Goal: Information Seeking & Learning: Check status

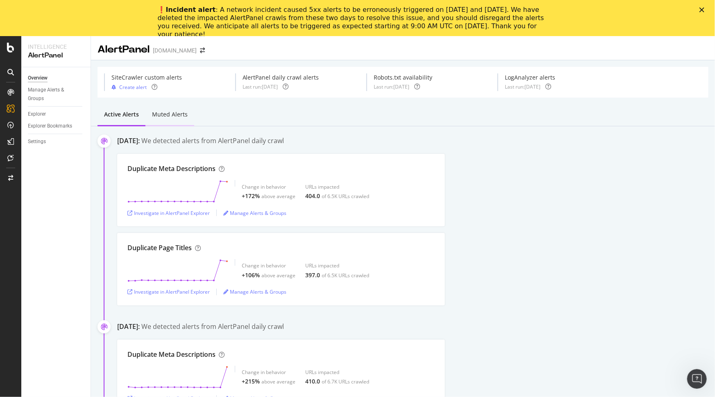
click at [167, 108] on div "Muted alerts" at bounding box center [169, 115] width 49 height 23
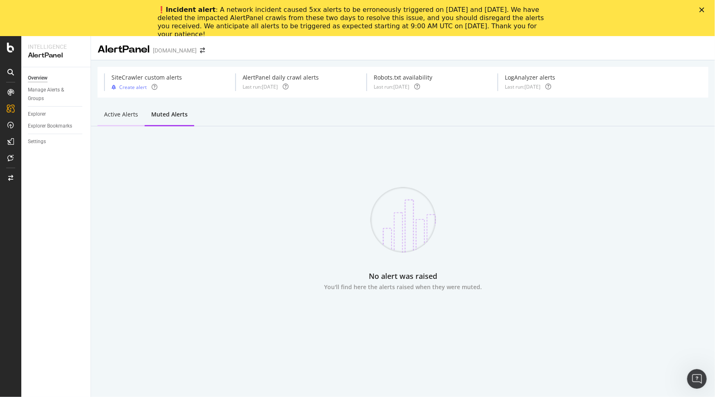
click at [127, 113] on div "Active alerts" at bounding box center [121, 114] width 34 height 8
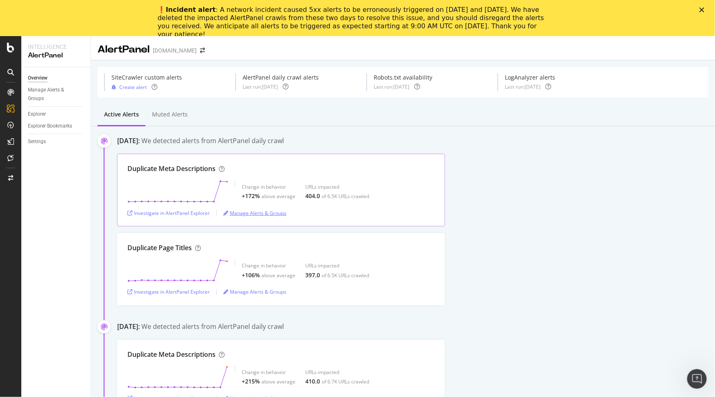
click at [272, 209] on div "Manage Alerts & Groups" at bounding box center [254, 212] width 63 height 7
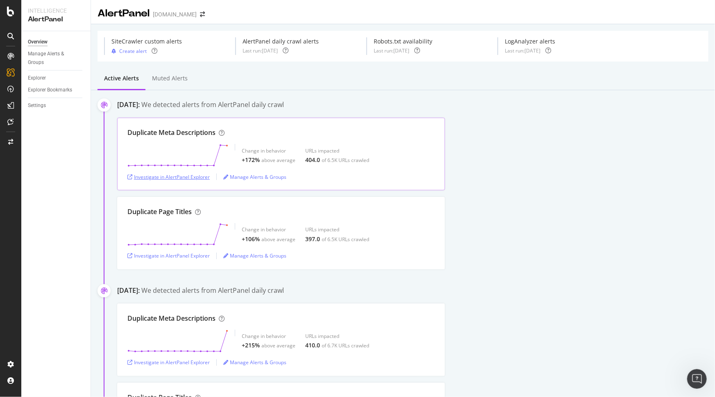
click at [177, 174] on div "Investigate in AlertPanel Explorer" at bounding box center [168, 176] width 82 height 7
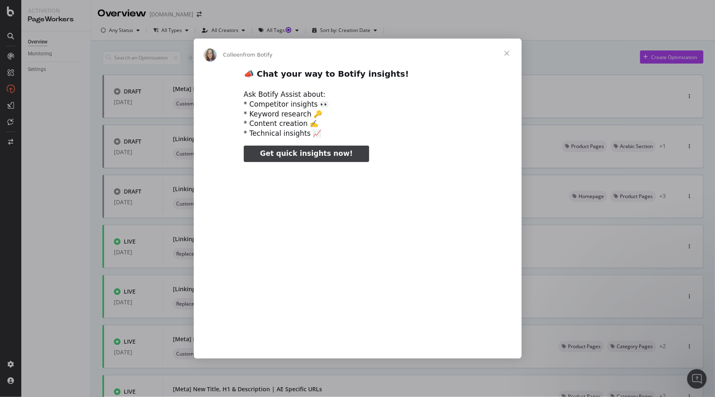
click at [504, 50] on span "Close" at bounding box center [507, 54] width 30 height 30
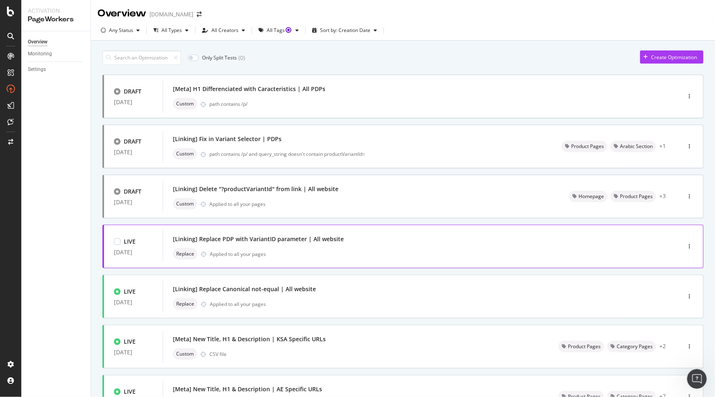
click at [298, 242] on div "[Linking] Replace PDP with VariantID parameter | All website" at bounding box center [258, 239] width 171 height 8
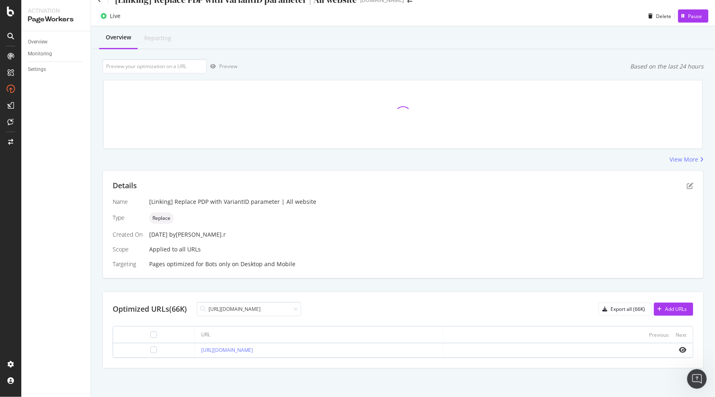
scroll to position [12, 0]
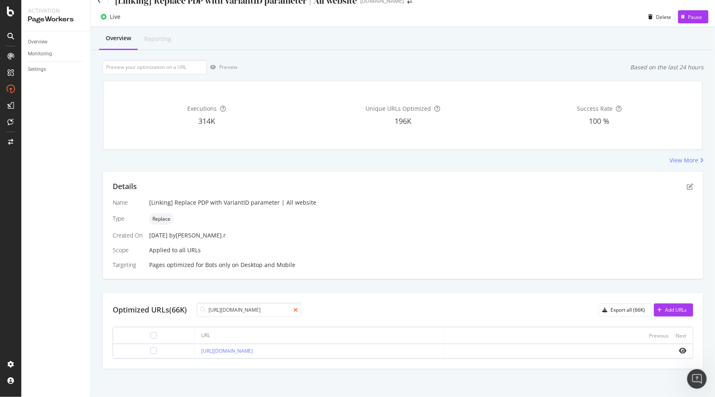
type input "https://www.sephora.me/sa-en/p/skinny-scrunchies-navy-blue/P1000208508"
click at [297, 311] on icon at bounding box center [295, 310] width 5 height 6
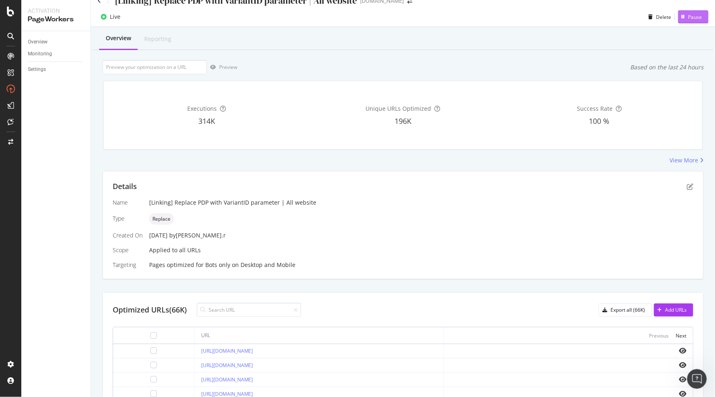
click at [697, 16] on button "Pause" at bounding box center [693, 16] width 30 height 13
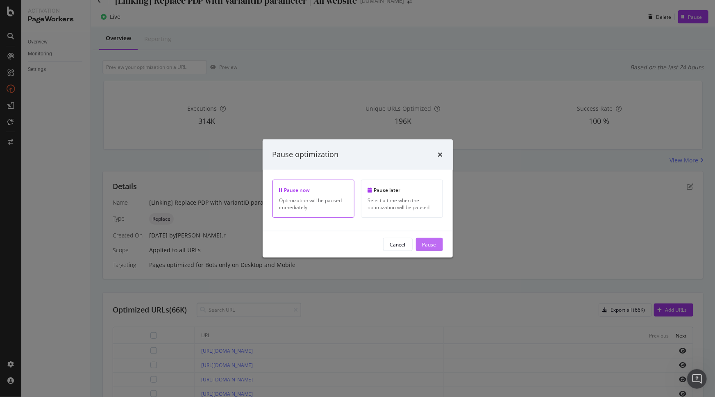
drag, startPoint x: 434, startPoint y: 245, endPoint x: 492, endPoint y: 232, distance: 59.6
click at [434, 245] on div "Pause" at bounding box center [429, 244] width 14 height 7
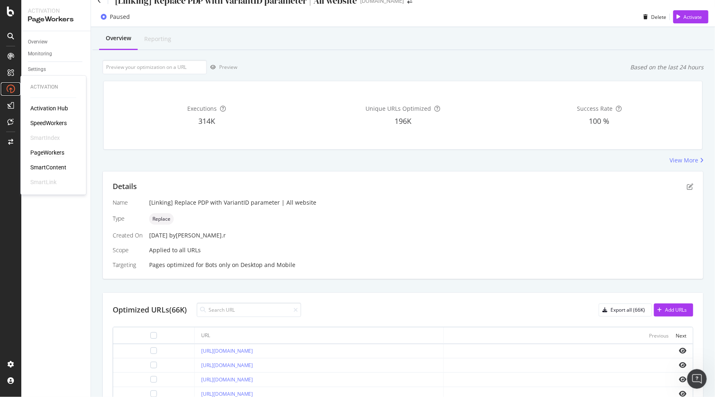
click at [14, 90] on icon at bounding box center [11, 89] width 8 height 8
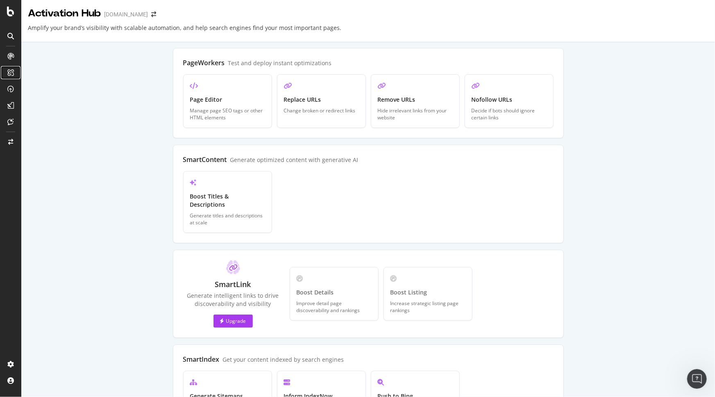
click at [12, 69] on icon at bounding box center [10, 72] width 7 height 7
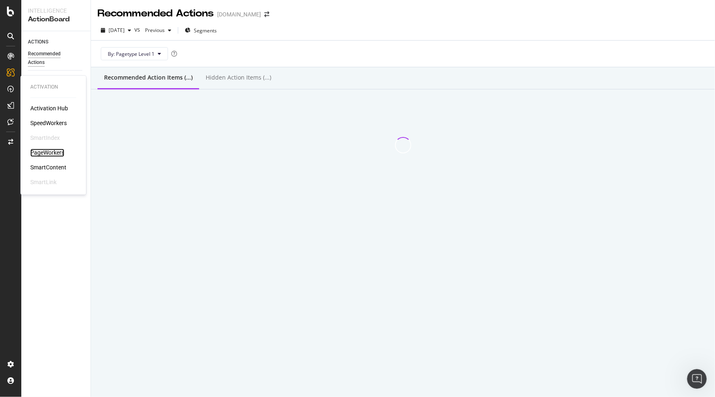
click at [64, 150] on div "PageWorkers" at bounding box center [47, 153] width 34 height 8
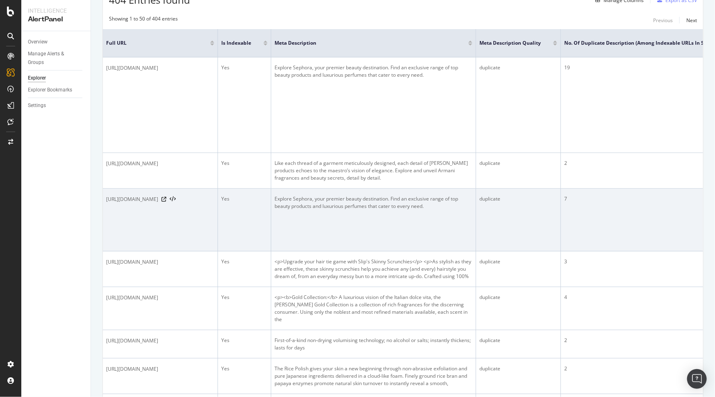
scroll to position [186, 0]
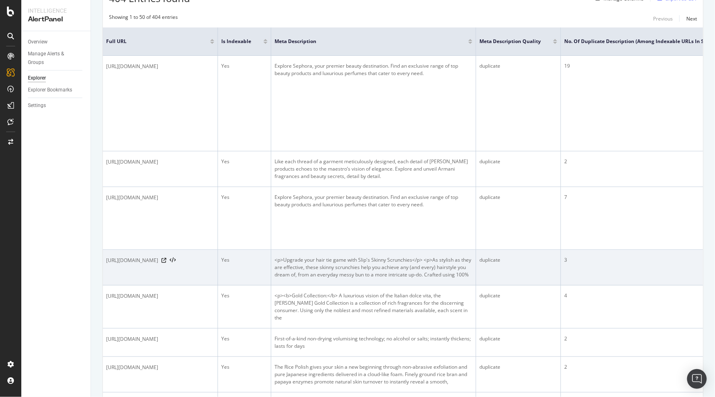
drag, startPoint x: 104, startPoint y: 261, endPoint x: 280, endPoint y: 265, distance: 175.8
click at [218, 265] on td "https://www.sephora.me/sa-en/p/skinny-scrunchies-navy-blue/P1000208508" at bounding box center [160, 268] width 115 height 36
copy span "https://www.sephora.me/sa-en/p/skinny-scrunchies-navy-blue/P1000208508"
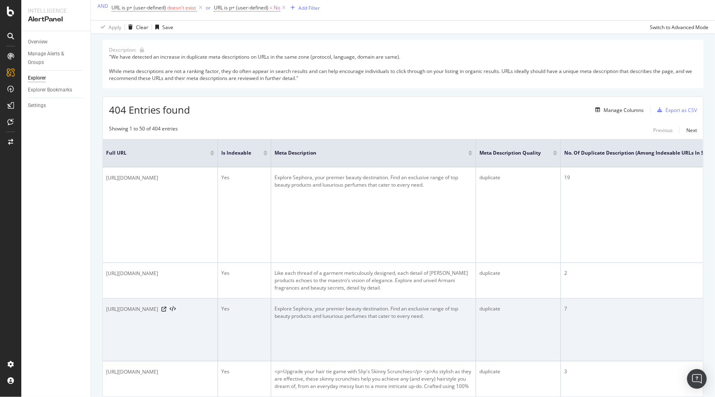
scroll to position [149, 0]
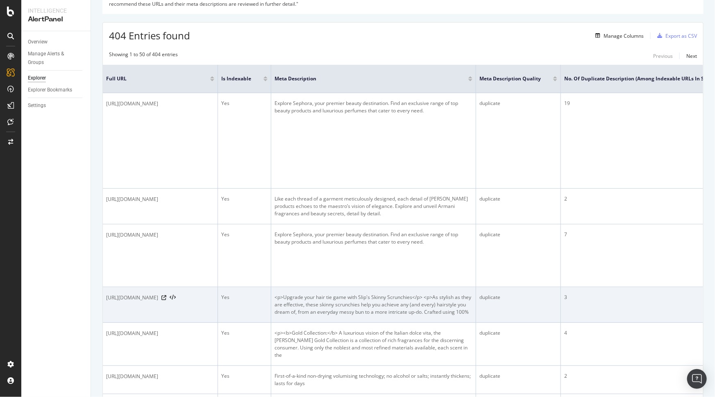
copy span "https://www.sephora.me/sa-en/p/skinny-scrunchies-navy-blue/P1000208508"
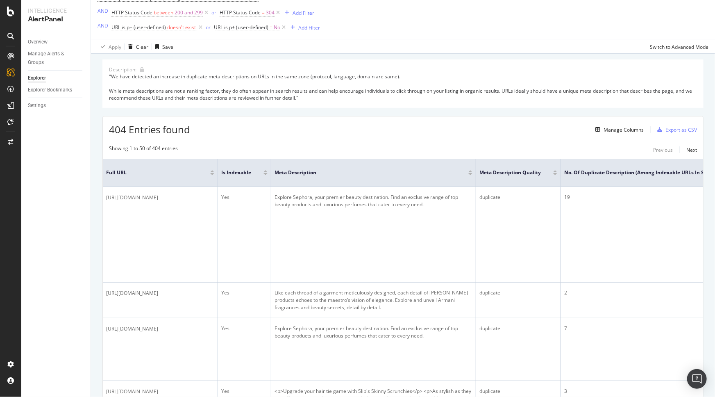
scroll to position [0, 0]
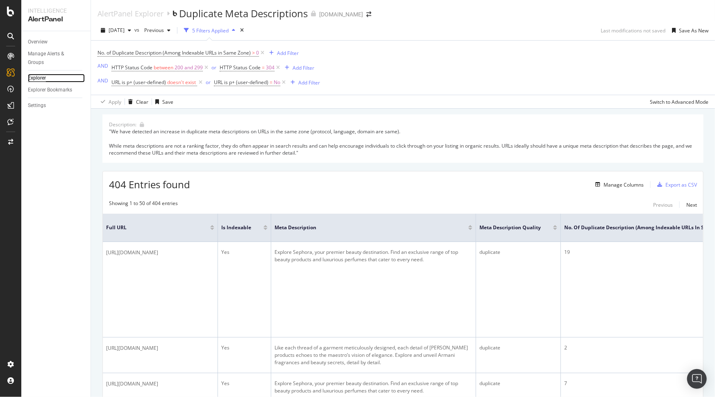
click at [41, 77] on div "Explorer" at bounding box center [37, 78] width 18 height 9
